Goal: Complete application form

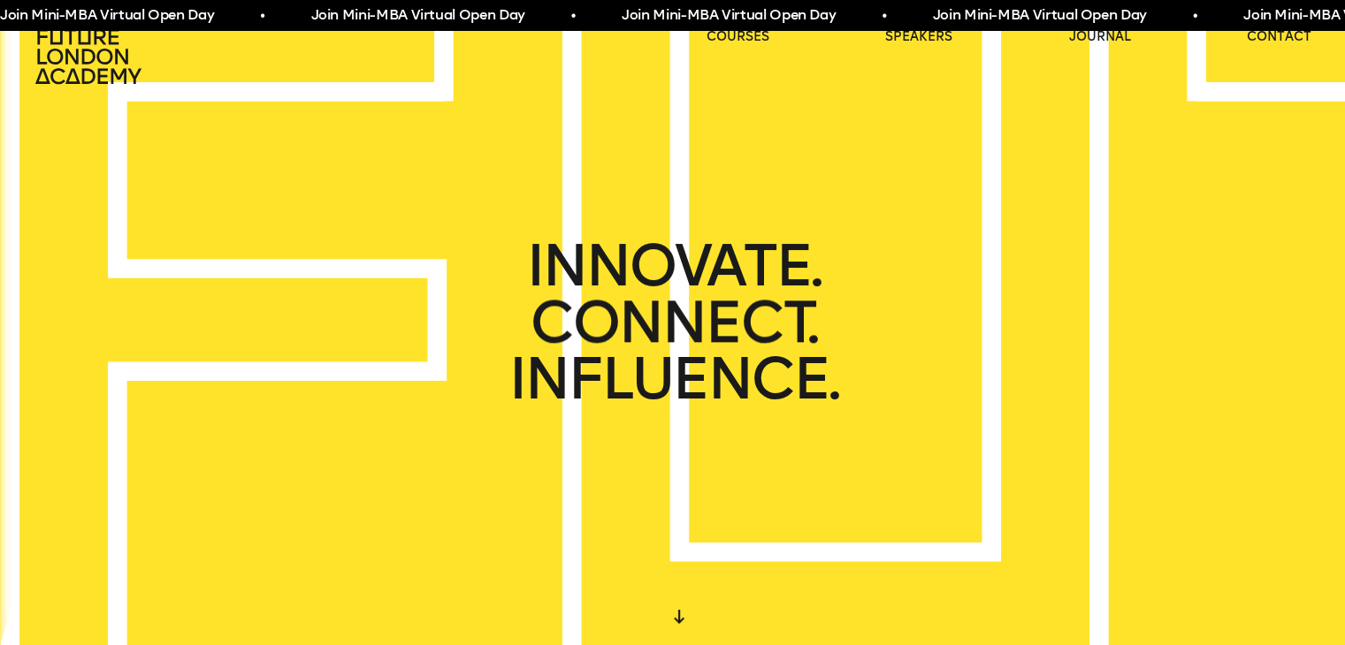
click at [1058, 11] on span "Join Mini-MBA Virtual Open Day • Join Mini-MBA Virtual Open Day • Join Mini-MBA…" at bounding box center [774, 15] width 1554 height 22
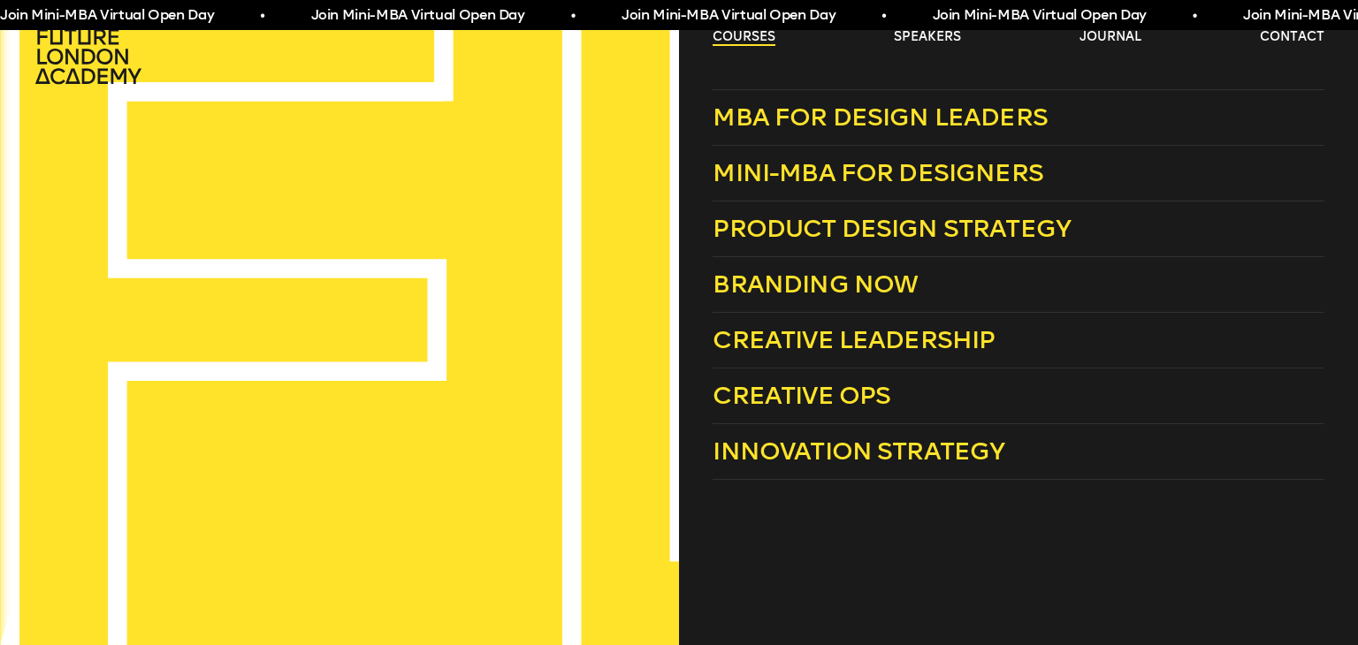
click at [737, 32] on link "courses" at bounding box center [744, 37] width 63 height 18
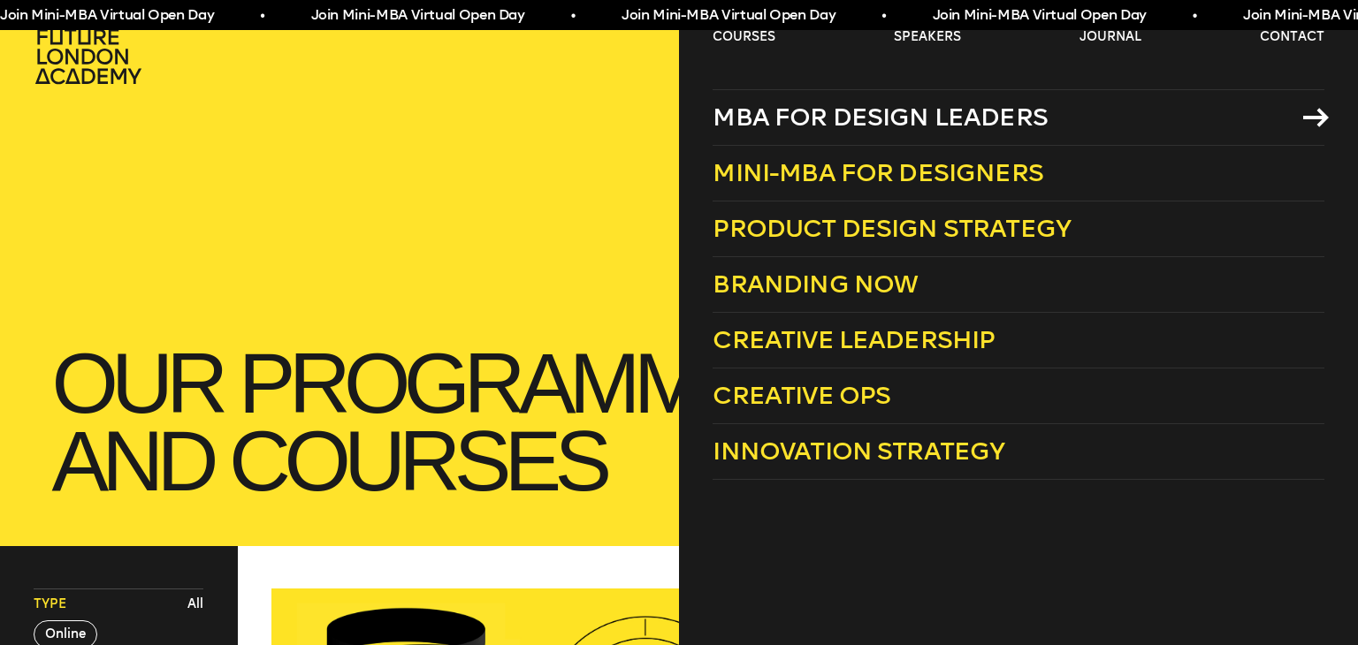
click at [770, 107] on span "MBA for Design Leaders" at bounding box center [880, 117] width 335 height 29
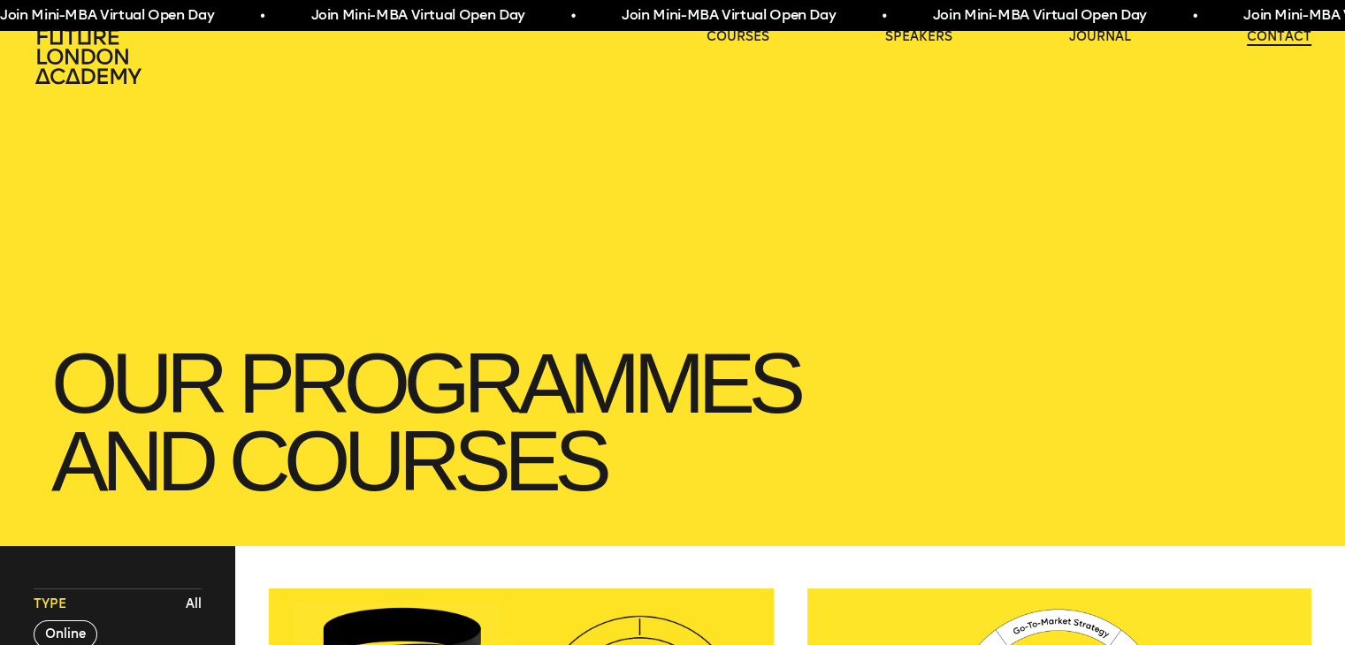
click at [1266, 40] on link "contact" at bounding box center [1279, 37] width 65 height 18
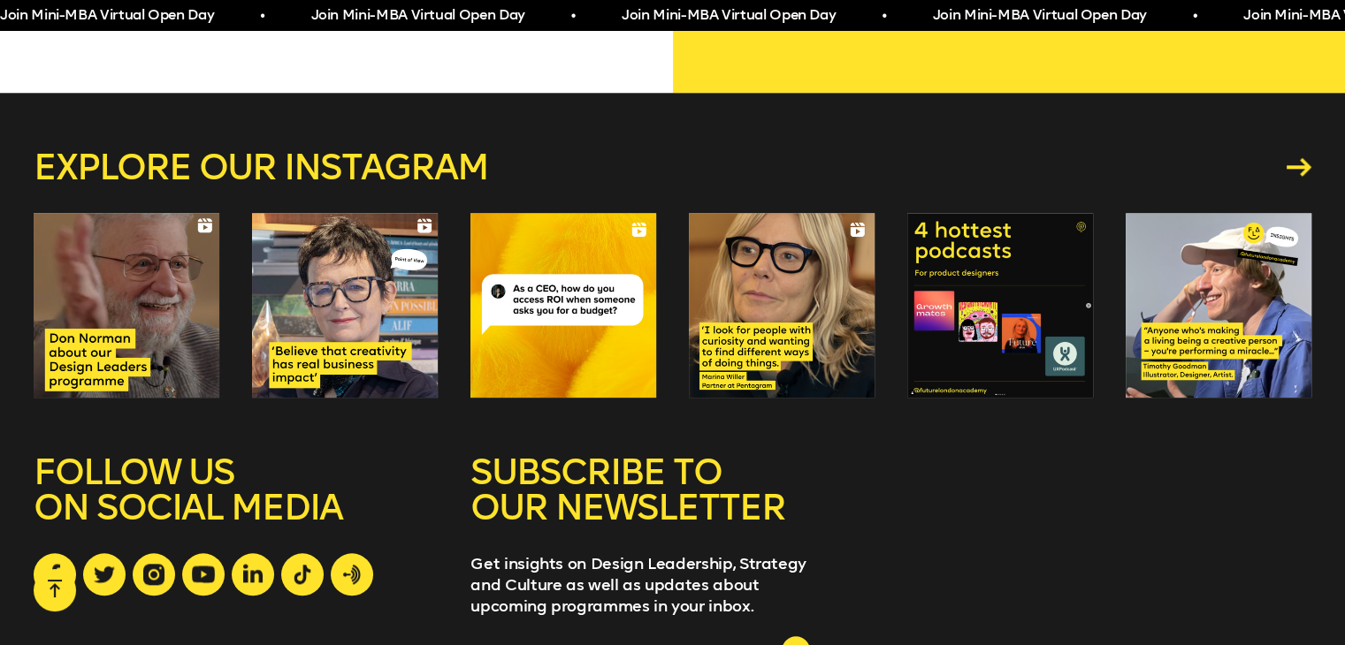
scroll to position [1830, 0]
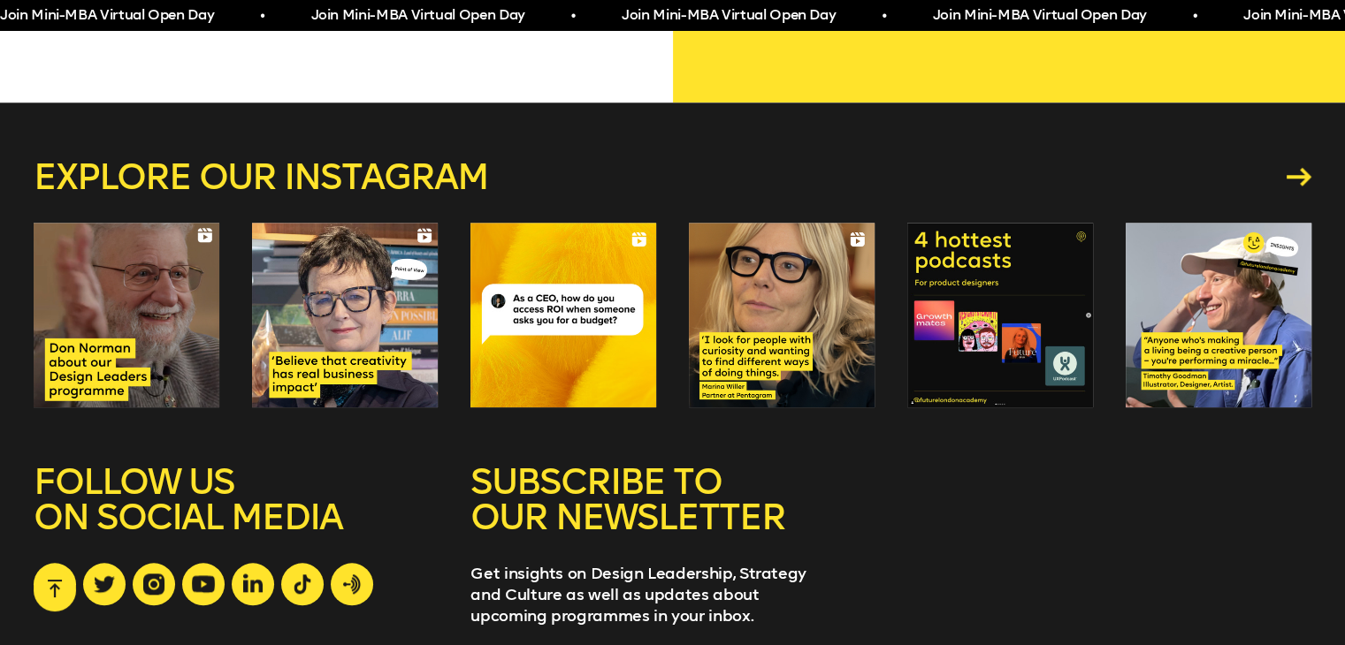
click at [1026, 302] on div at bounding box center [1000, 316] width 186 height 186
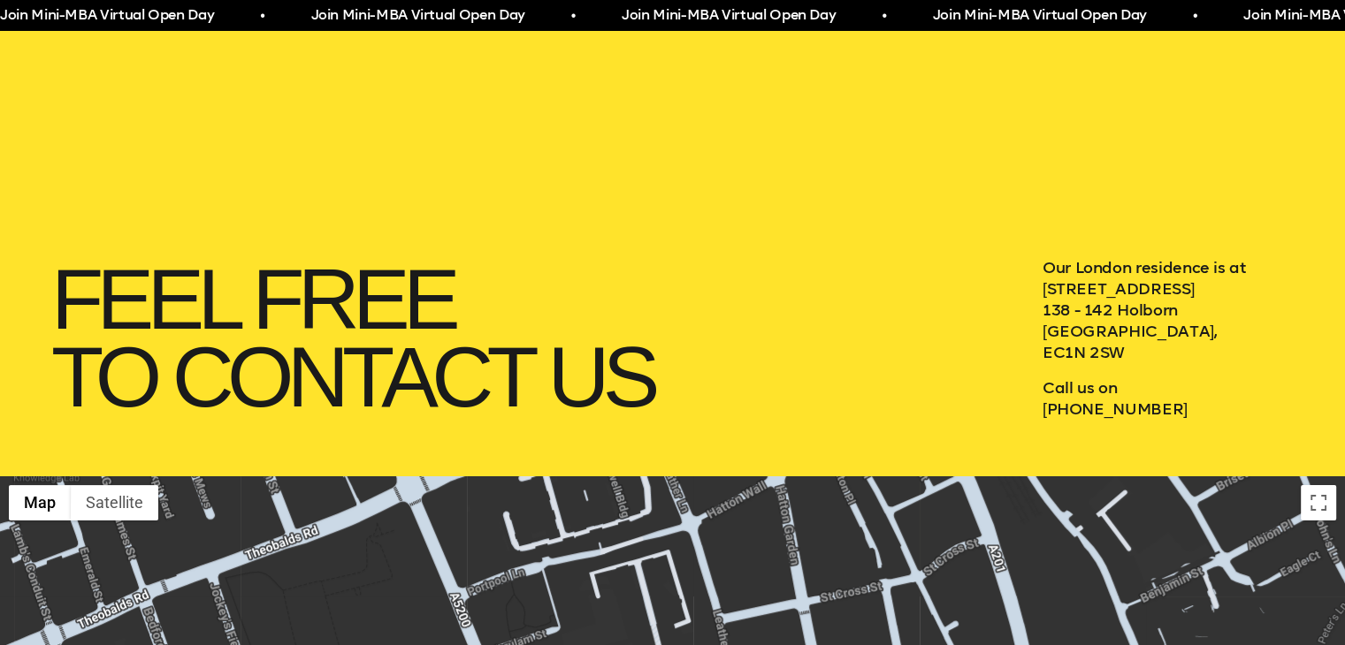
scroll to position [0, 0]
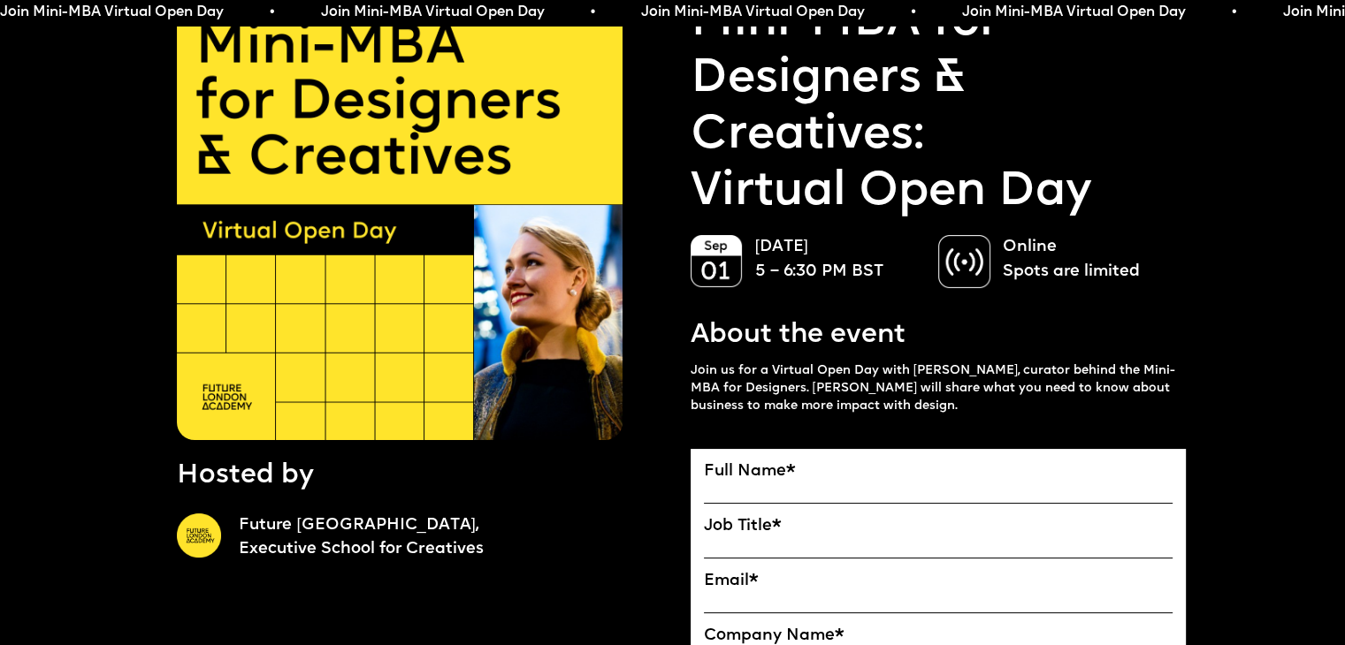
scroll to position [340, 0]
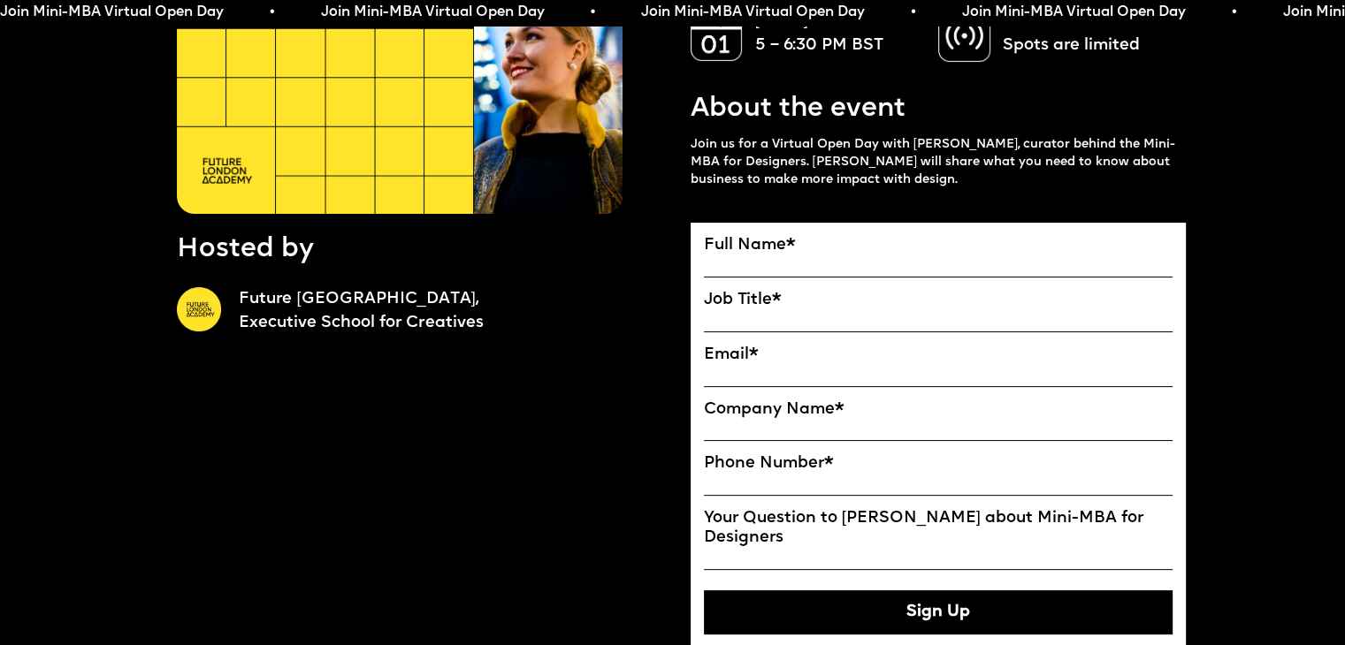
click at [775, 265] on input "Full Name" at bounding box center [939, 267] width 470 height 22
type input "**********"
click at [842, 436] on input "Company Name" at bounding box center [939, 430] width 470 height 22
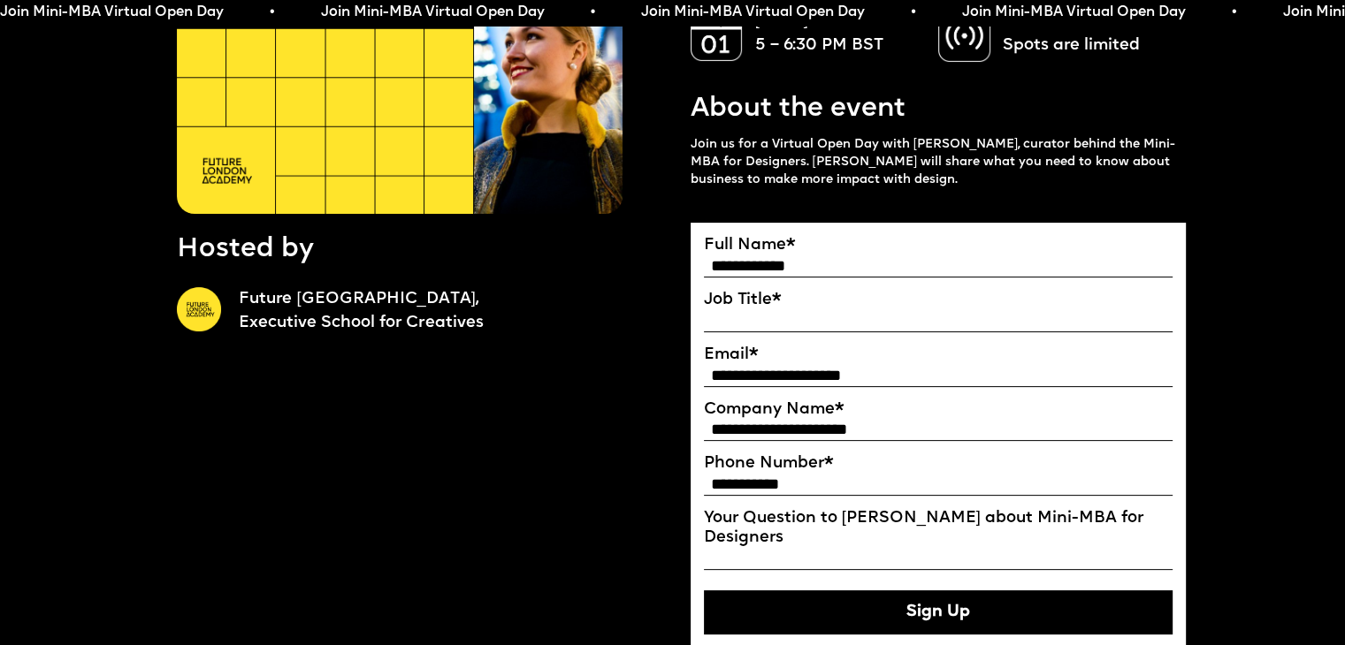
type input "**********"
click at [849, 548] on input "Your Question to Ekaterina about Mini-MBA for Designers" at bounding box center [939, 559] width 470 height 22
click at [768, 332] on input "Job Title" at bounding box center [939, 321] width 470 height 22
type input "**********"
click at [746, 549] on input "Your Question to Ekaterina about Mini-MBA for Designers" at bounding box center [939, 559] width 470 height 22
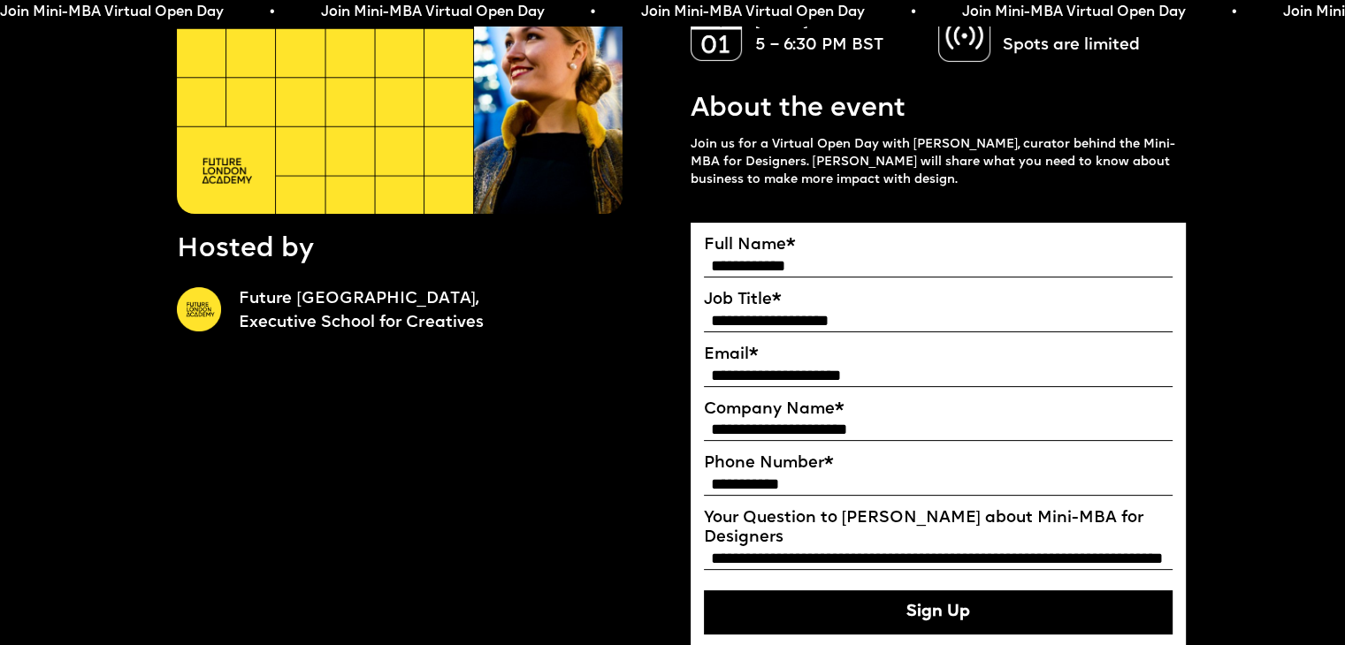
scroll to position [0, 170]
type input "**********"
click at [859, 601] on button "Sign Up" at bounding box center [939, 613] width 470 height 44
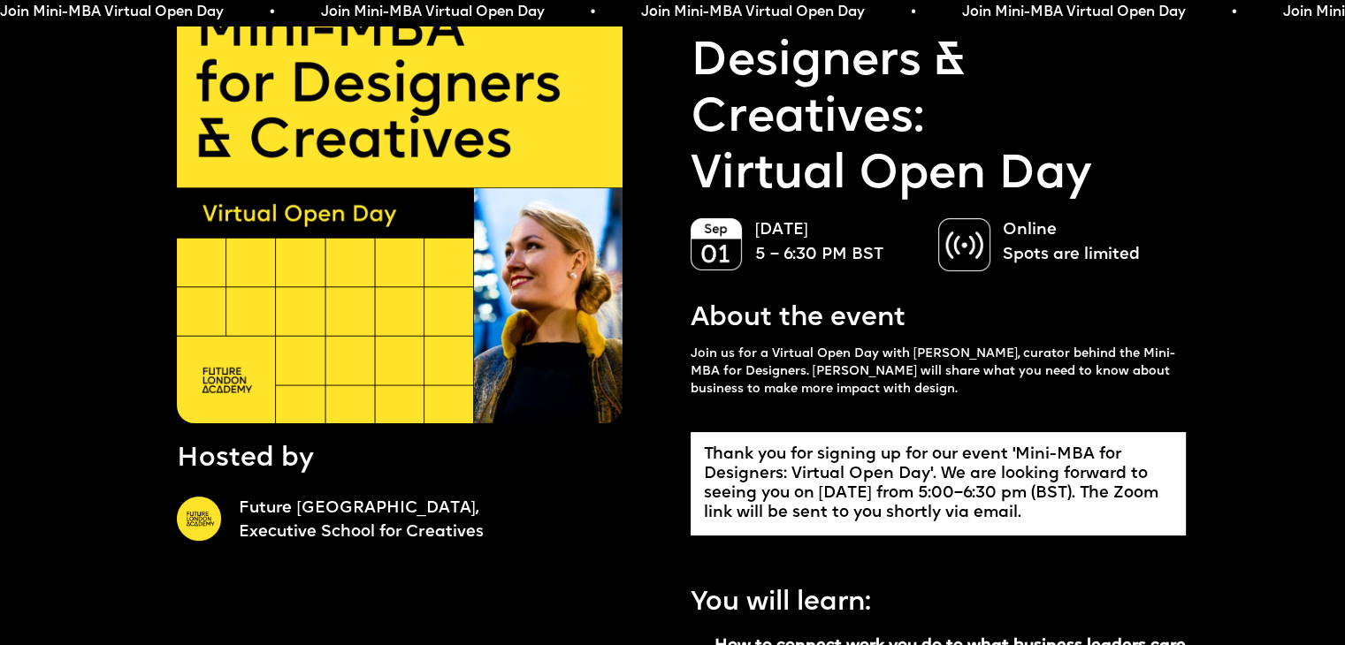
scroll to position [0, 0]
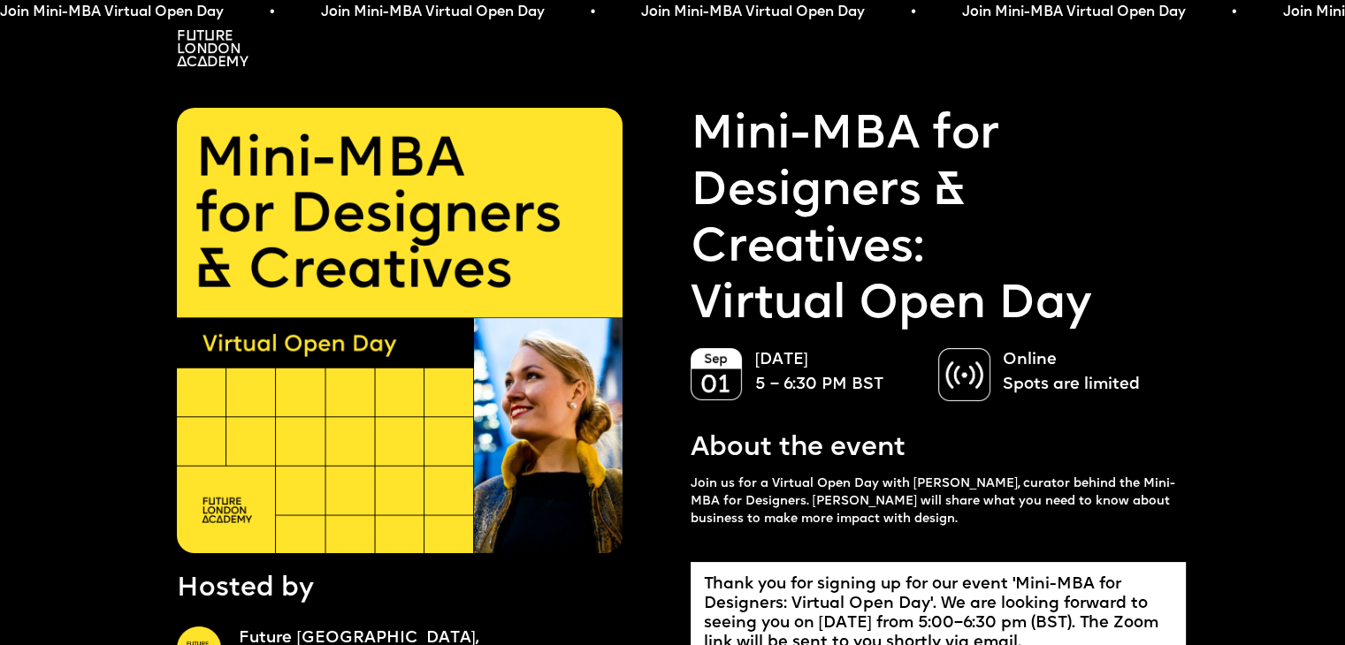
click at [753, 145] on link "Mini-MBA for Designers & Creatives:" at bounding box center [939, 193] width 496 height 170
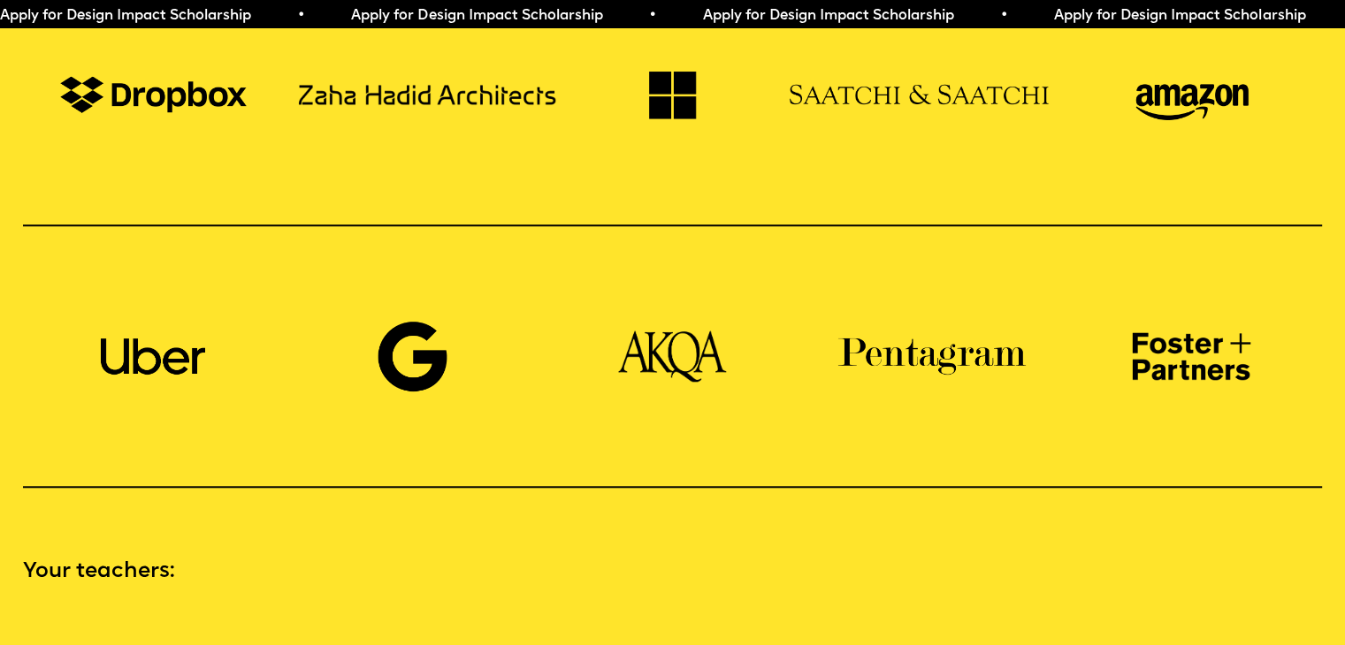
scroll to position [1514, 0]
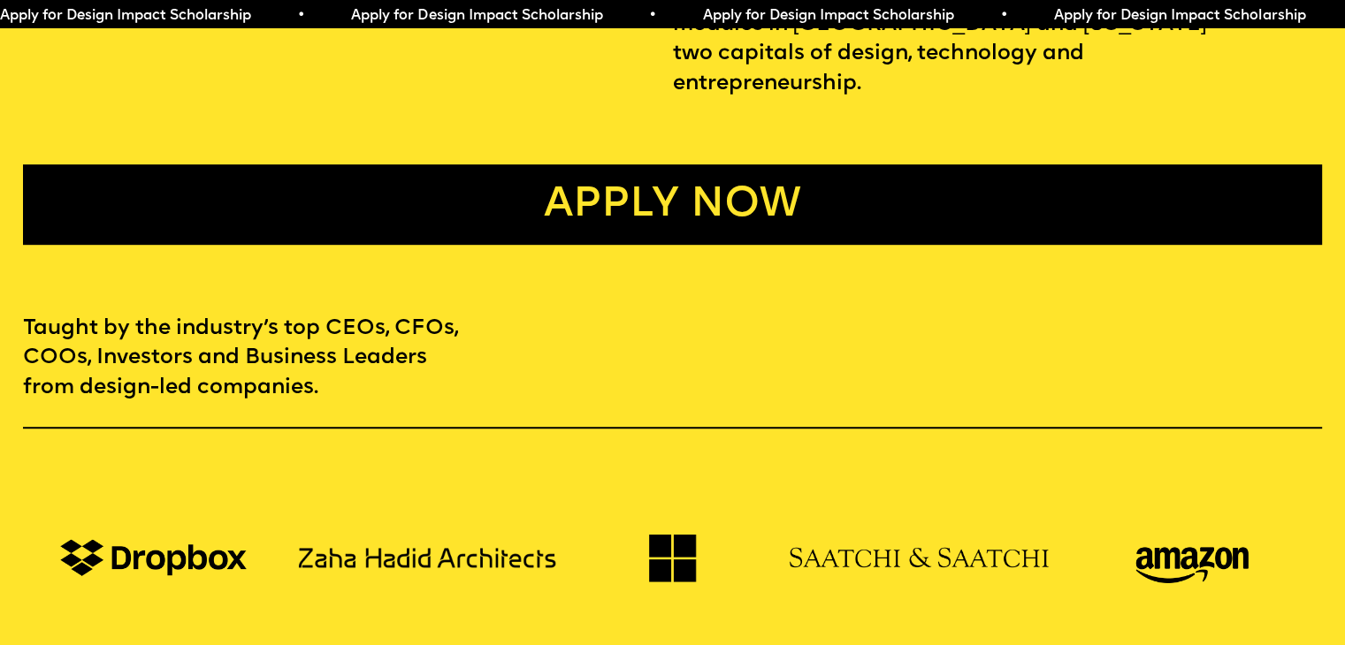
click at [727, 180] on link "Apply now" at bounding box center [672, 204] width 1298 height 80
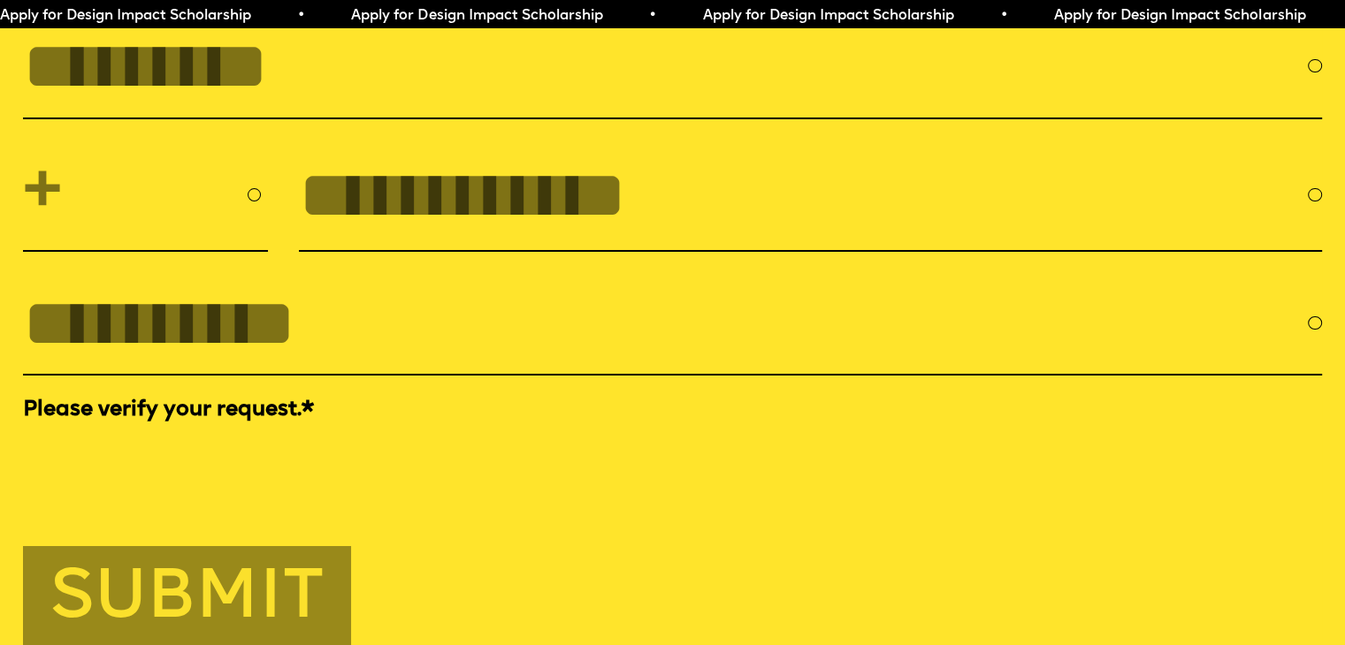
scroll to position [6263, 0]
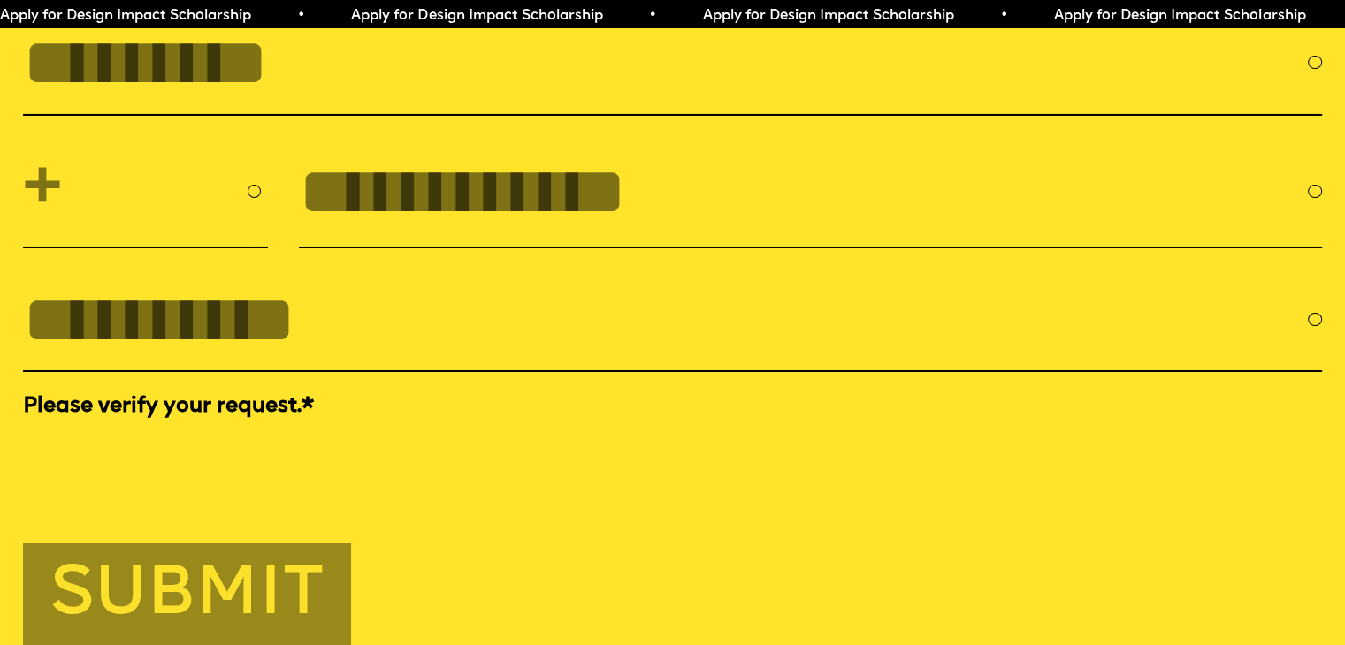
click at [354, 100] on input "FULL NAME" at bounding box center [665, 62] width 1285 height 75
type input "**********"
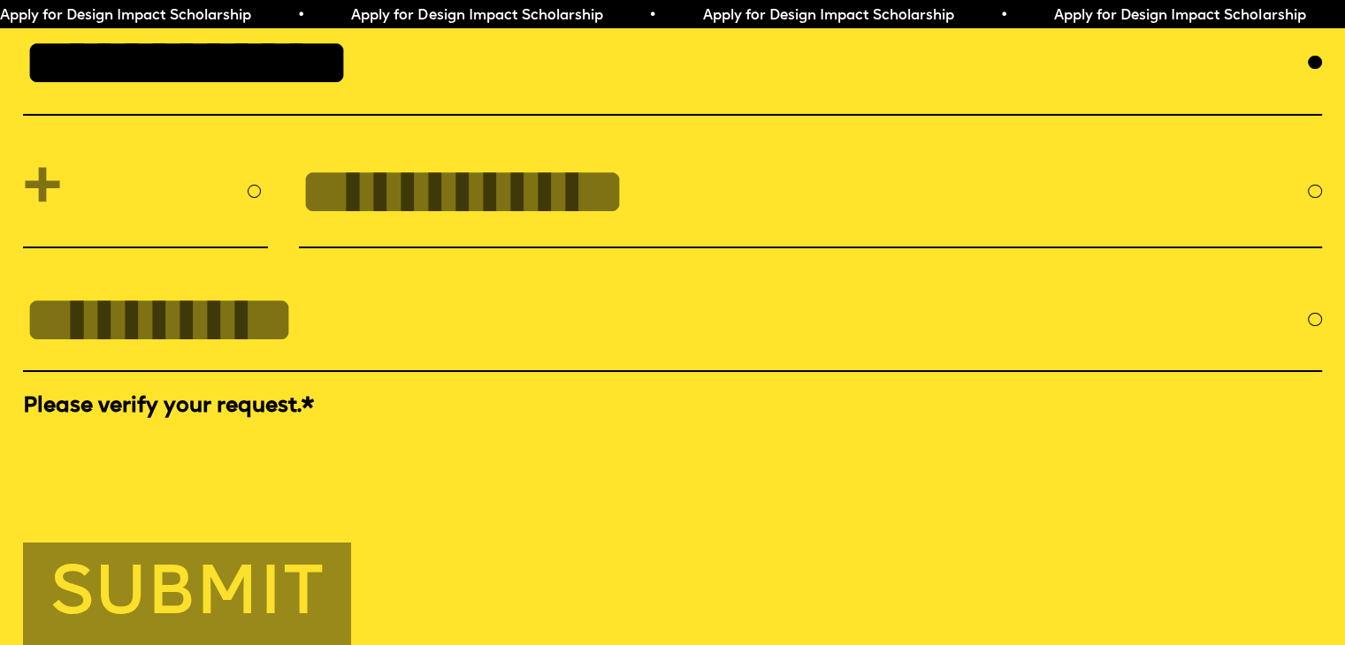
select select "***"
type input "**********"
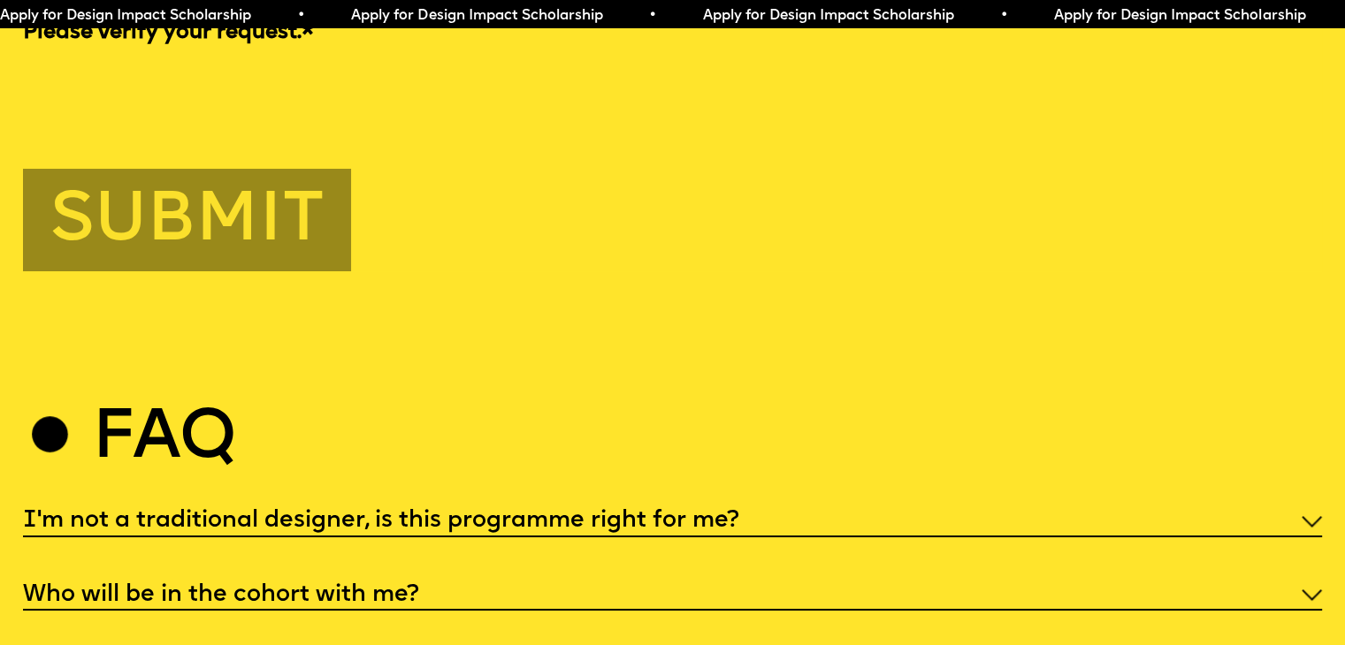
scroll to position [6579, 0]
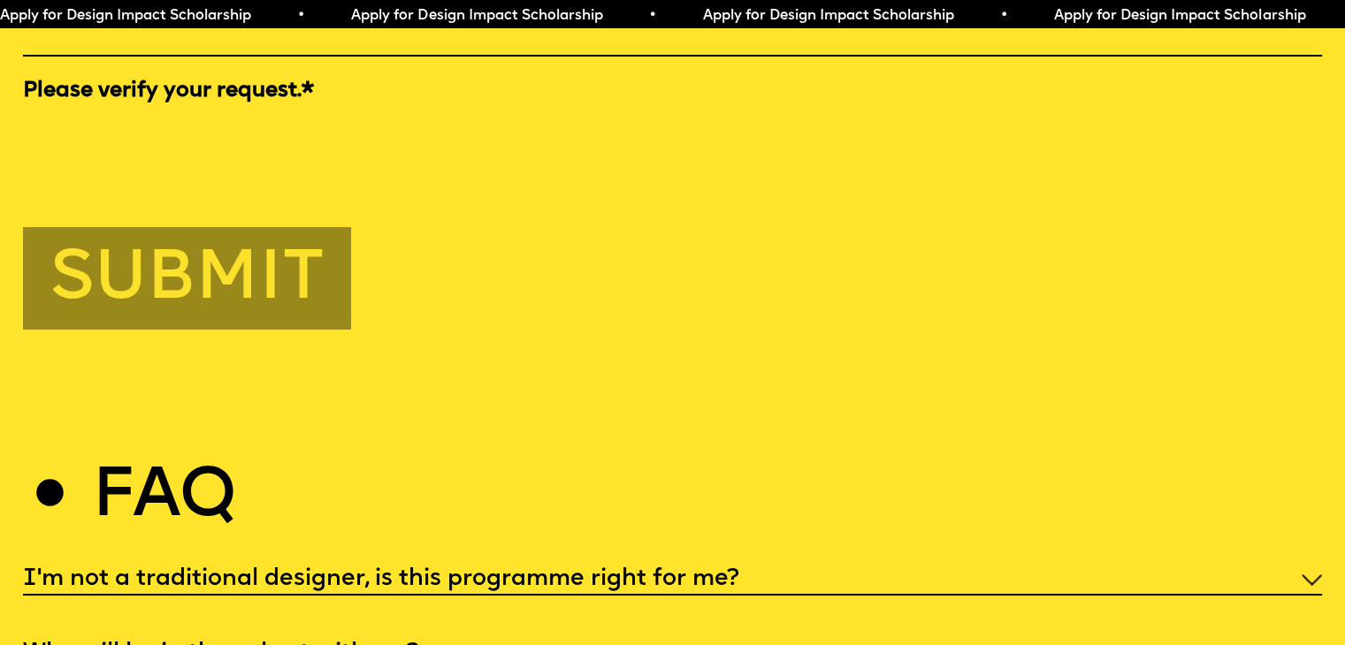
click at [320, 330] on button "Submit" at bounding box center [187, 278] width 328 height 103
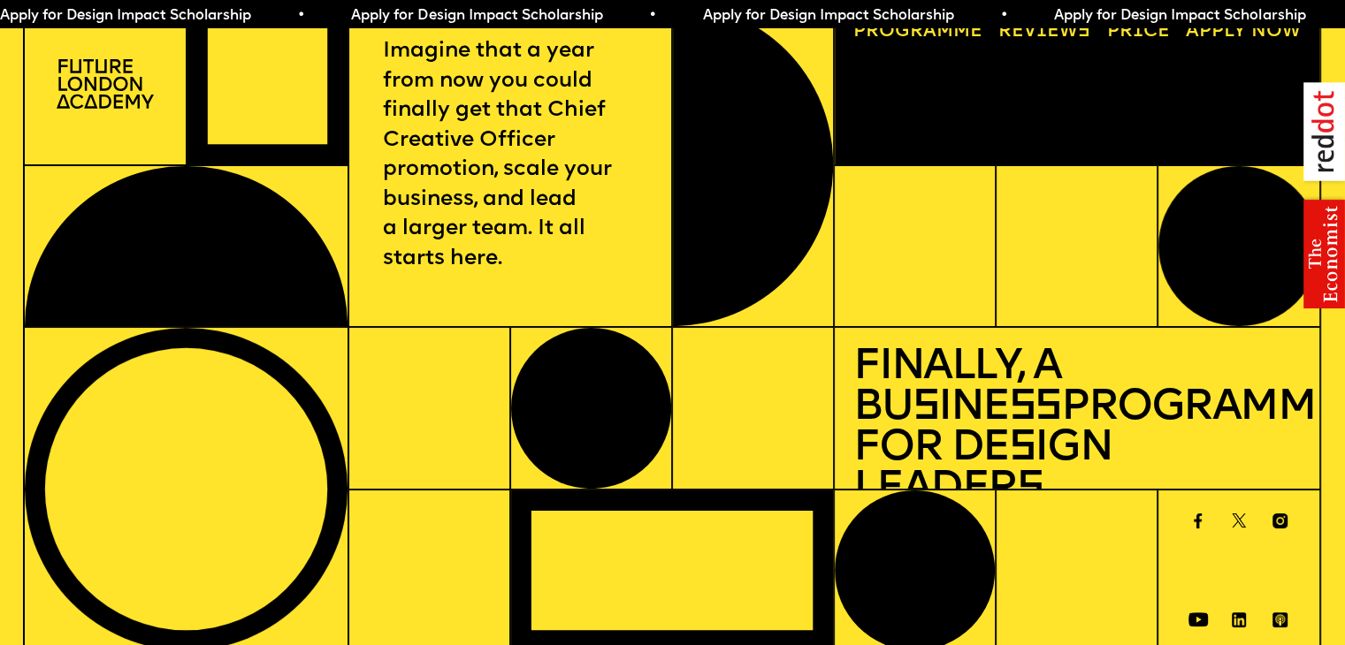
scroll to position [0, 0]
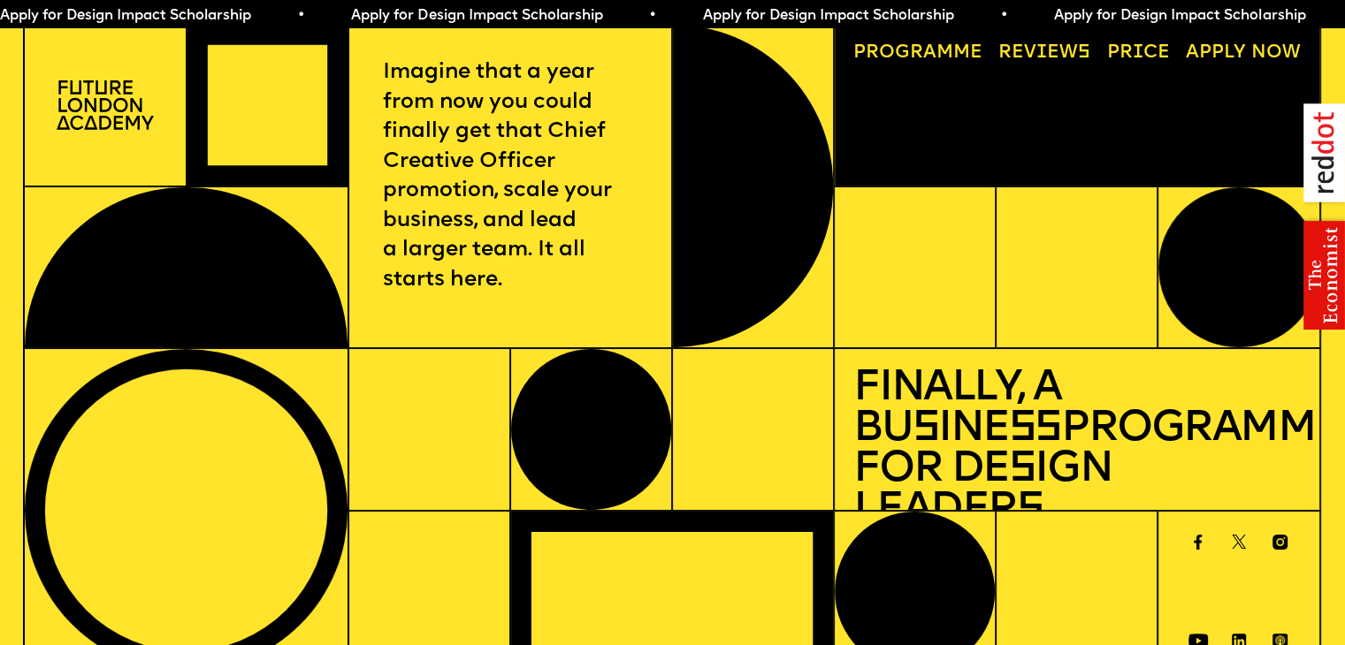
drag, startPoint x: 255, startPoint y: 95, endPoint x: 160, endPoint y: 401, distance: 319.4
drag, startPoint x: 160, startPoint y: 401, endPoint x: 1044, endPoint y: 256, distance: 896.1
click at [1044, 256] on div at bounding box center [1077, 268] width 162 height 163
click at [1322, 154] on img at bounding box center [1324, 215] width 42 height 225
click at [1332, 271] on img at bounding box center [1324, 215] width 42 height 225
